Goal: Find specific page/section: Find specific page/section

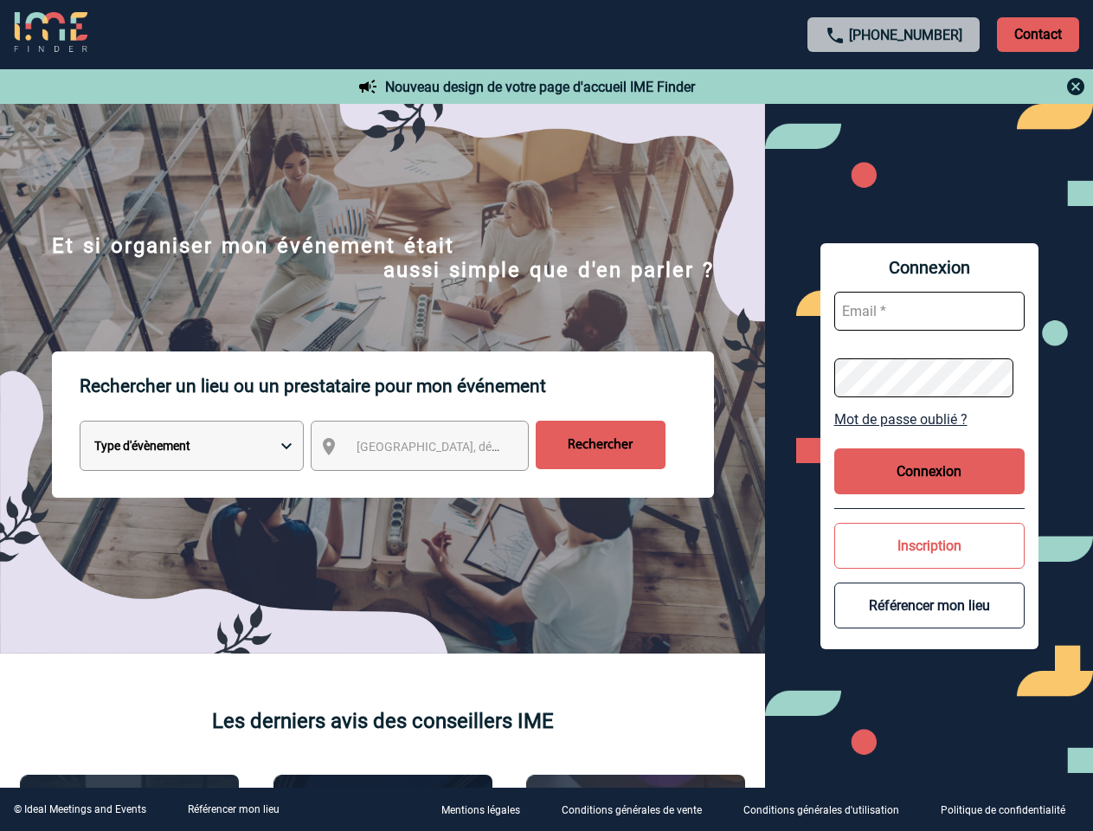
click at [546, 415] on p "Rechercher un lieu ou un prestataire pour mon événement" at bounding box center [397, 385] width 634 height 69
click at [1038, 34] on p "Contact" at bounding box center [1038, 34] width 82 height 35
click at [894, 87] on div at bounding box center [546, 415] width 1093 height 831
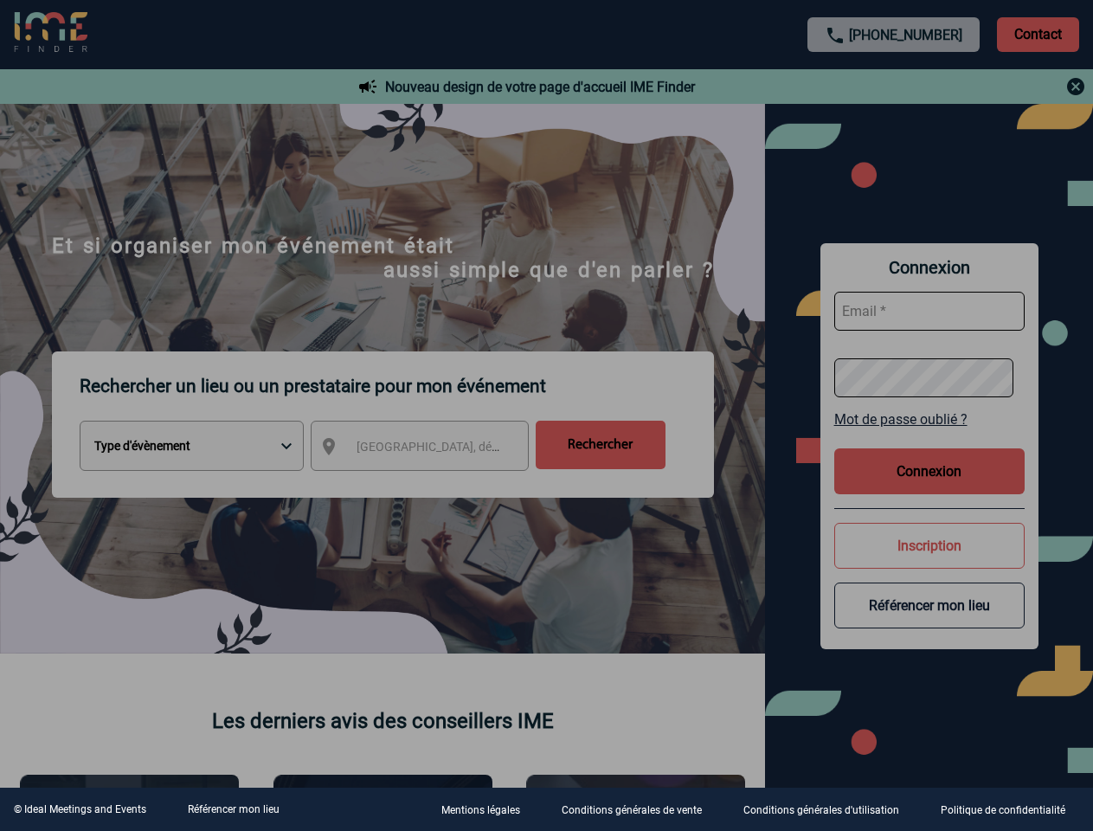
click at [435, 449] on div at bounding box center [546, 415] width 1093 height 831
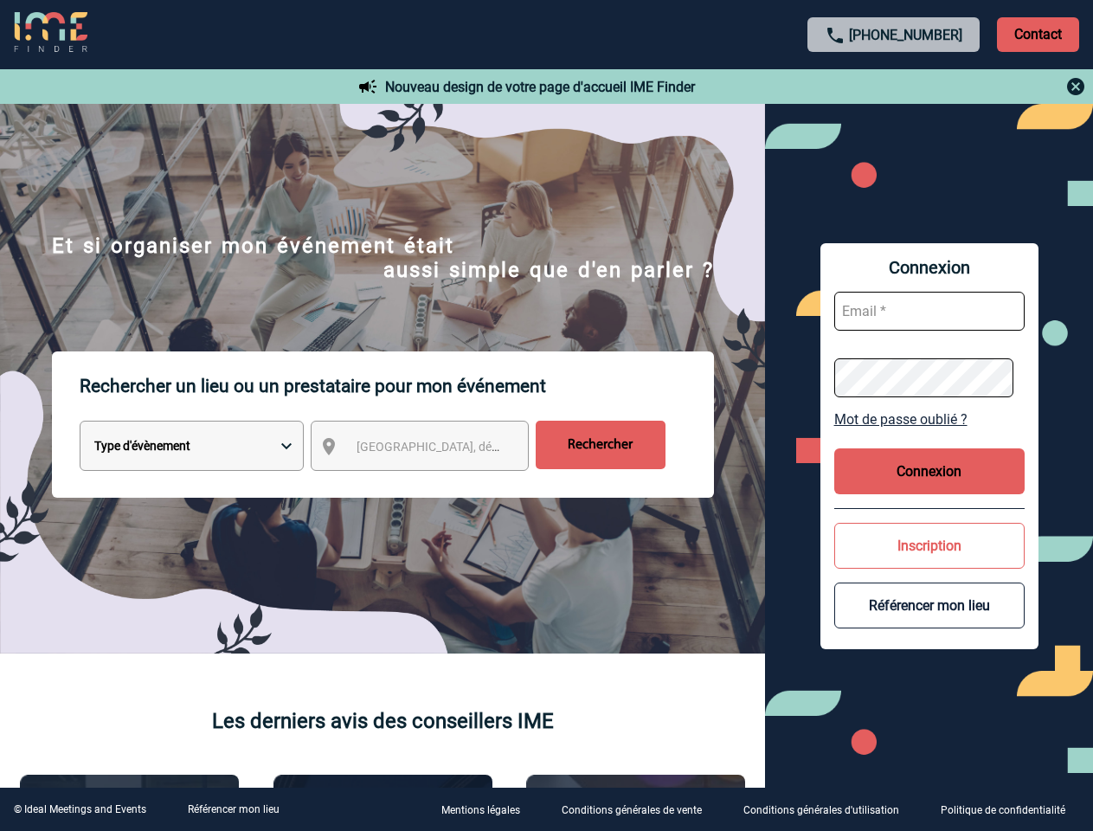
click at [929, 419] on link "Mot de passe oublié ?" at bounding box center [929, 419] width 190 height 16
click at [929, 471] on button "Connexion" at bounding box center [929, 471] width 190 height 46
click at [929, 545] on div at bounding box center [525, 400] width 1051 height 800
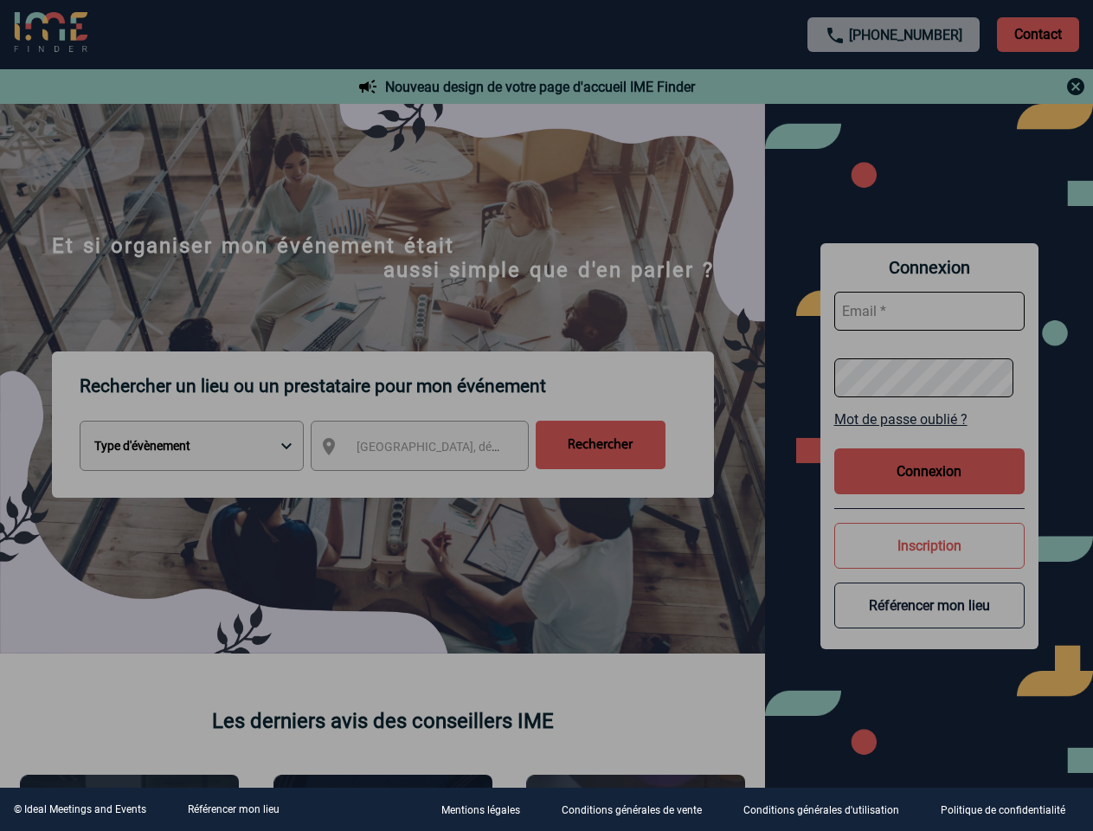
click at [929, 605] on div at bounding box center [546, 415] width 1093 height 831
click at [233, 809] on link "Référencer mon lieu" at bounding box center [234, 809] width 92 height 12
